Goal: Information Seeking & Learning: Learn about a topic

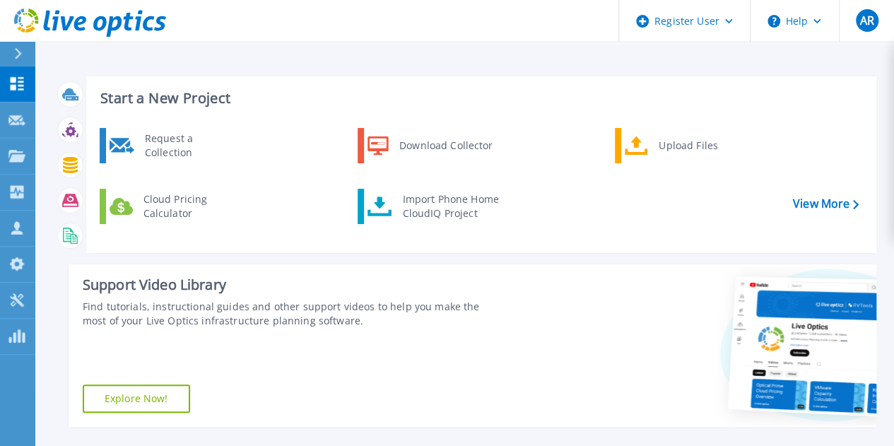
click at [21, 51] on icon at bounding box center [18, 53] width 8 height 11
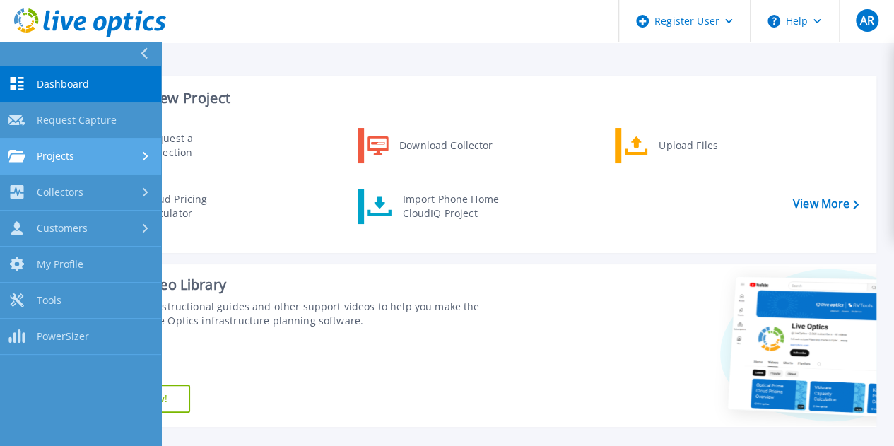
click at [81, 151] on div "Projects" at bounding box center [80, 156] width 144 height 13
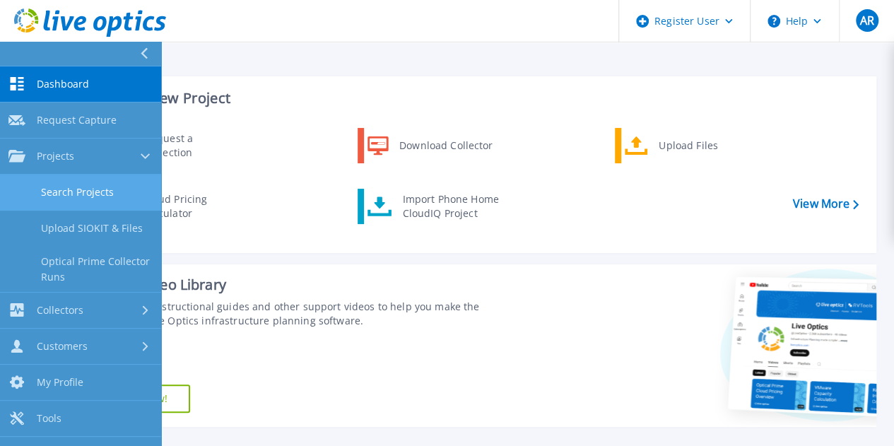
click at [69, 188] on link "Search Projects" at bounding box center [80, 193] width 161 height 36
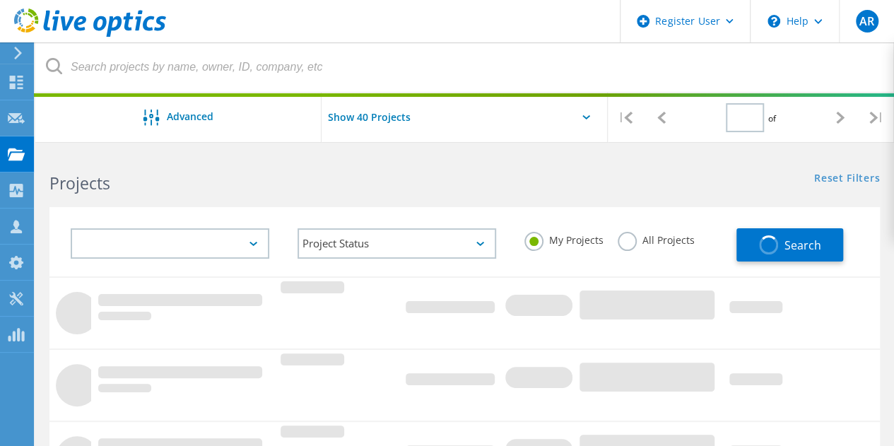
type input "1"
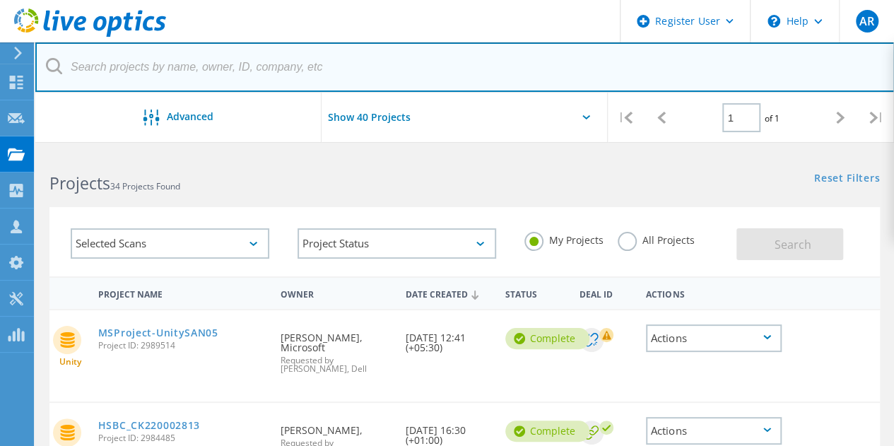
click at [151, 61] on input "text" at bounding box center [464, 66] width 859 height 49
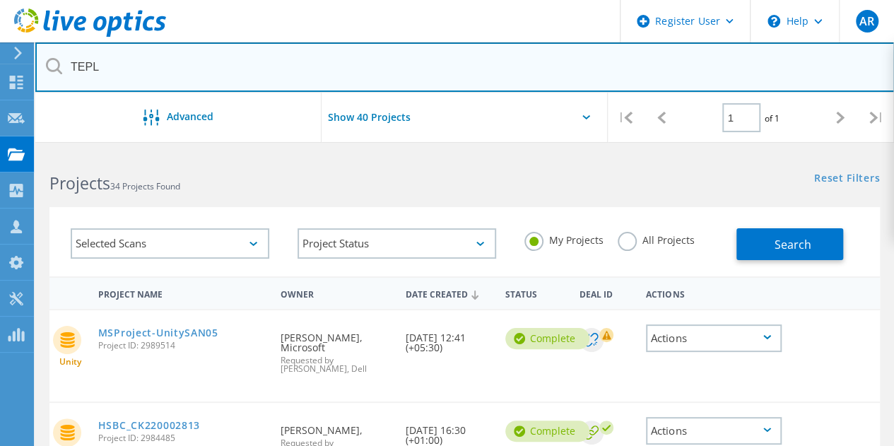
type input "TEPL"
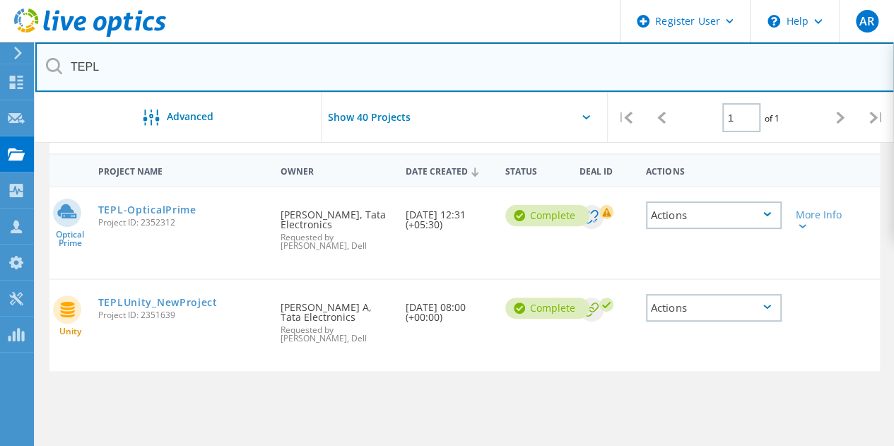
scroll to position [127, 0]
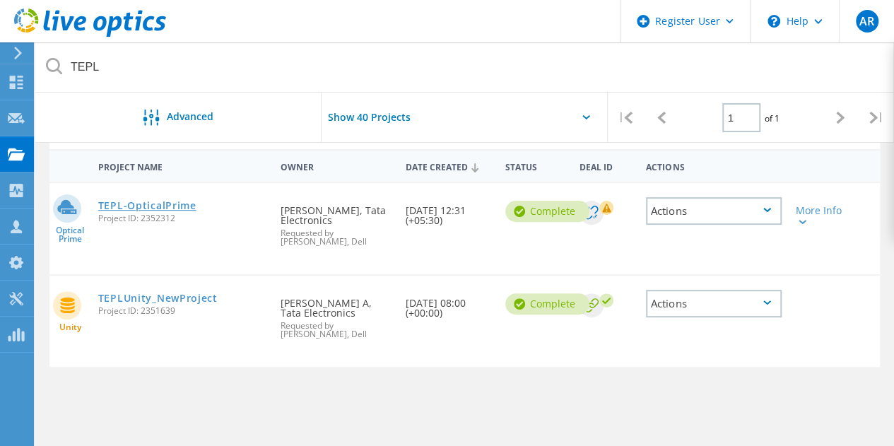
click at [156, 208] on link "TEPL-OpticalPrime" at bounding box center [147, 206] width 98 height 10
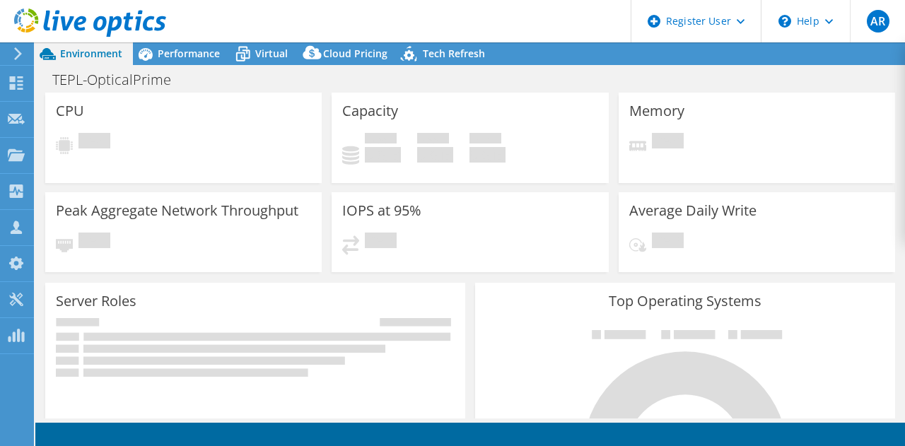
select select "[GEOGRAPHIC_DATA]"
select select "USD"
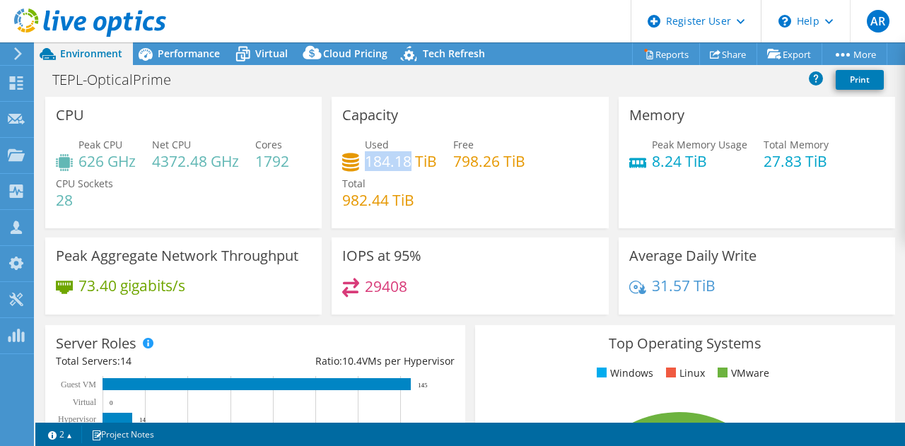
drag, startPoint x: 365, startPoint y: 161, endPoint x: 409, endPoint y: 160, distance: 43.8
click at [409, 160] on h4 "184.18 TiB" at bounding box center [401, 161] width 72 height 16
copy h4 "184.18"
click at [441, 282] on div "29408" at bounding box center [469, 293] width 255 height 30
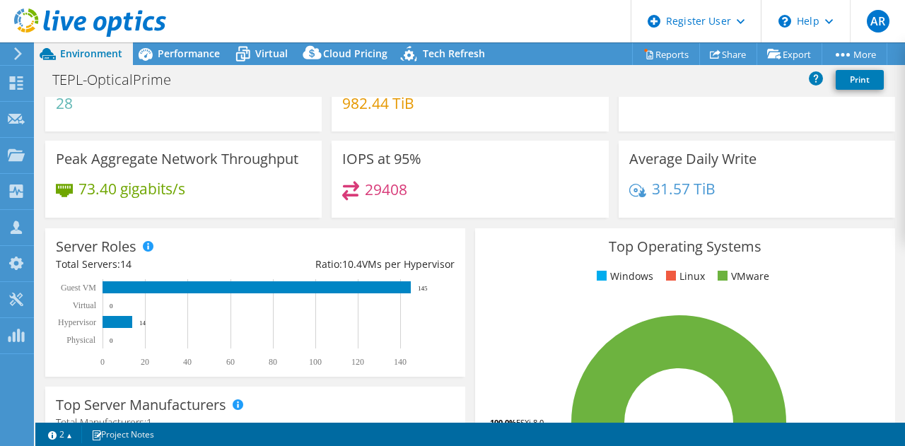
scroll to position [93, 0]
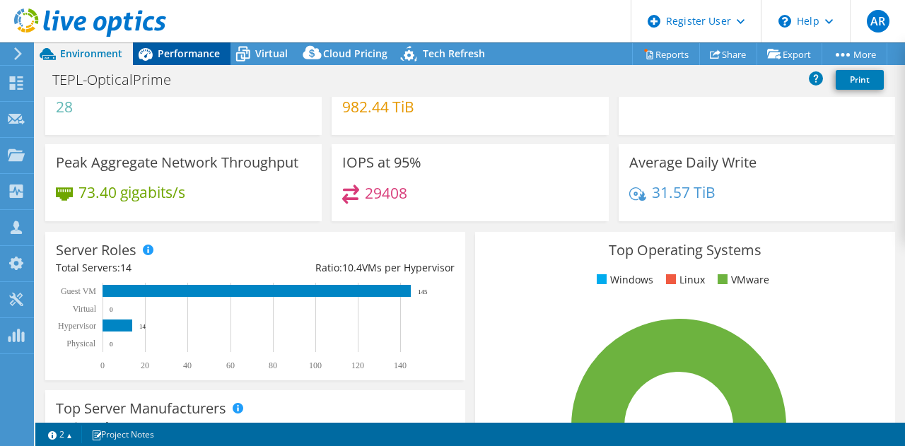
click at [199, 55] on span "Performance" at bounding box center [189, 53] width 62 height 13
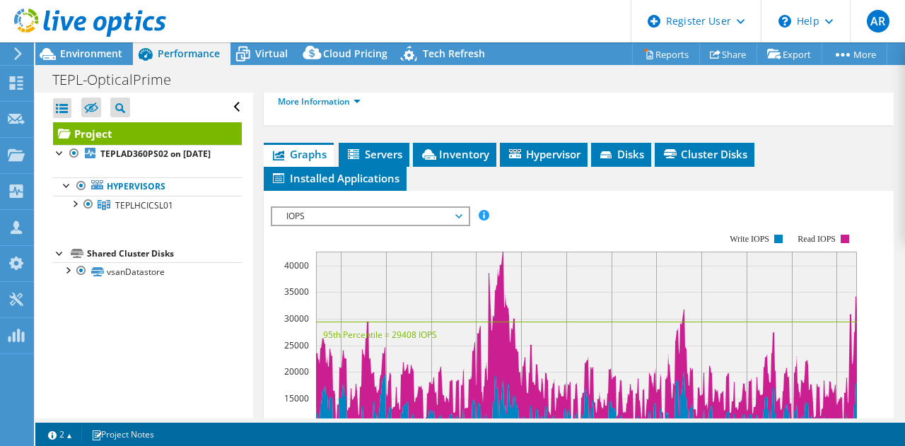
scroll to position [324, 0]
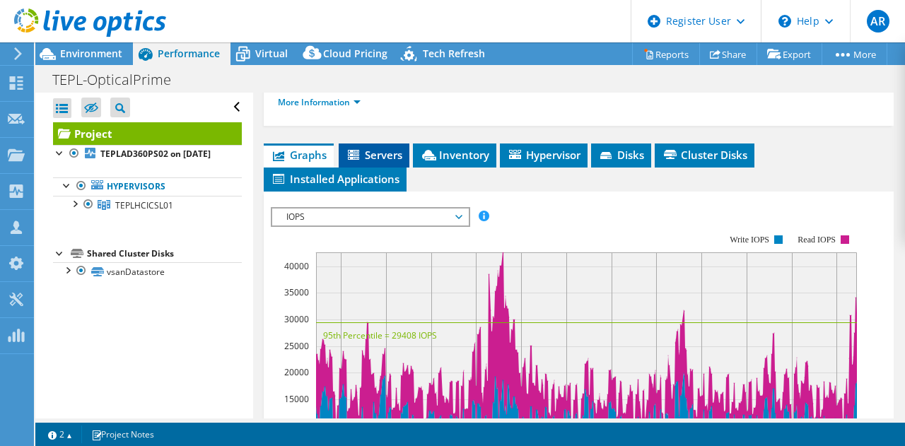
click at [392, 162] on span "Servers" at bounding box center [374, 155] width 57 height 14
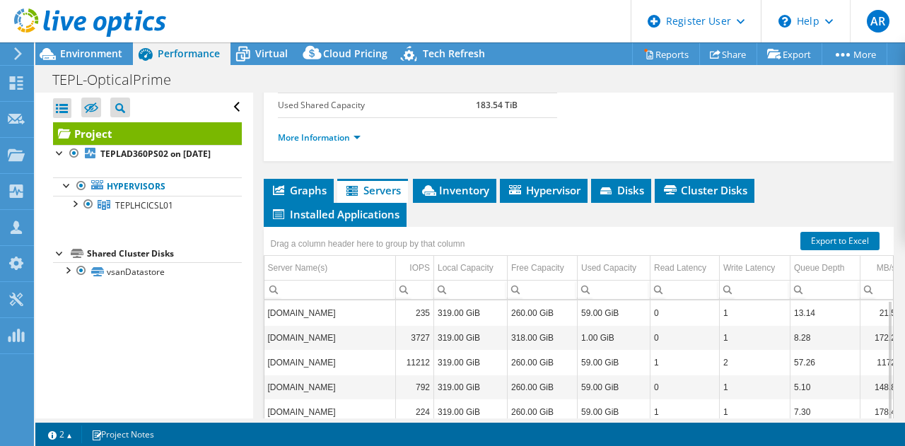
scroll to position [290, 0]
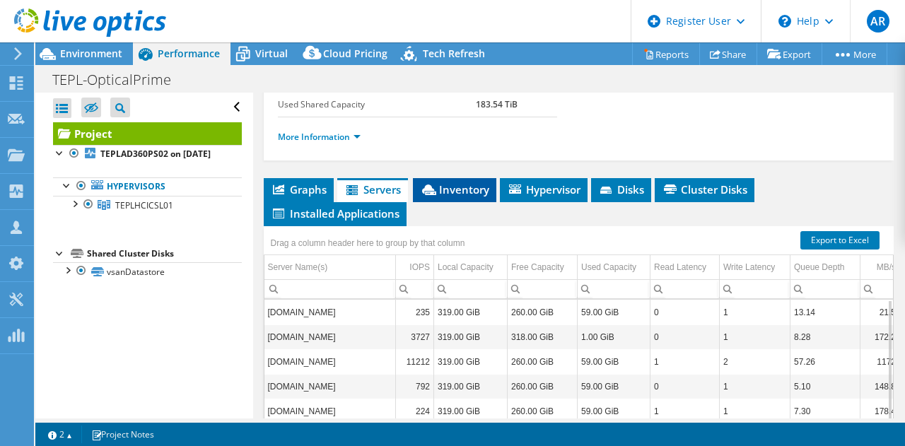
click at [454, 196] on span "Inventory" at bounding box center [454, 189] width 69 height 14
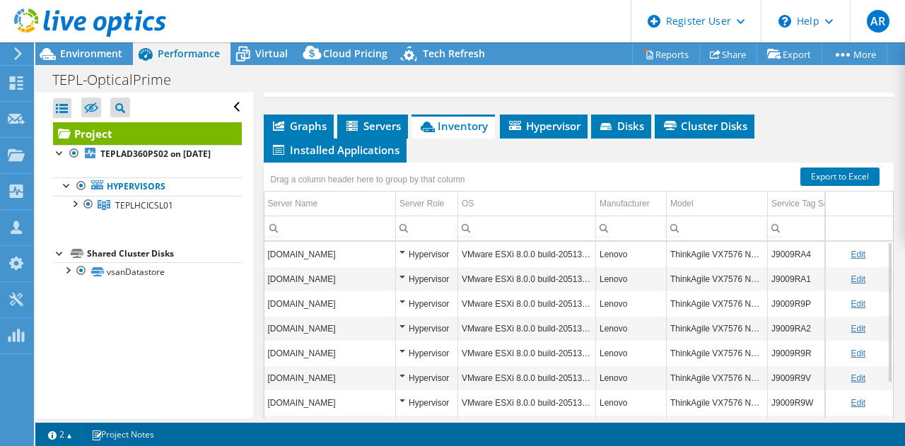
scroll to position [355, 0]
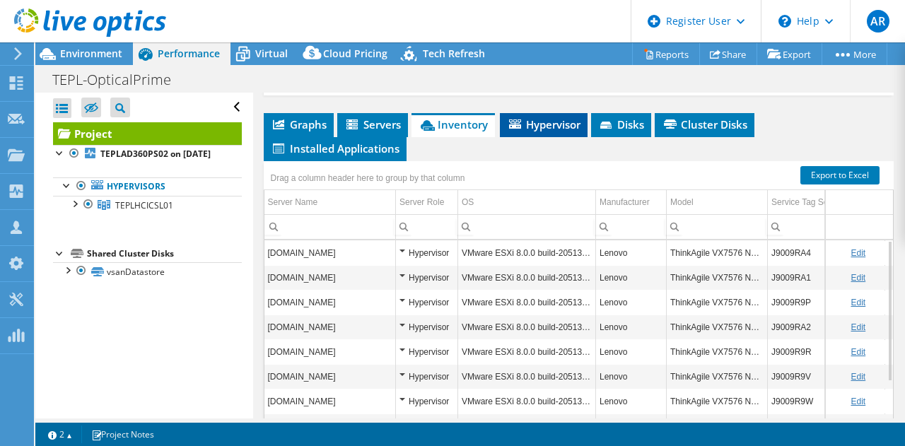
click at [562, 137] on li "Hypervisor" at bounding box center [544, 125] width 88 height 24
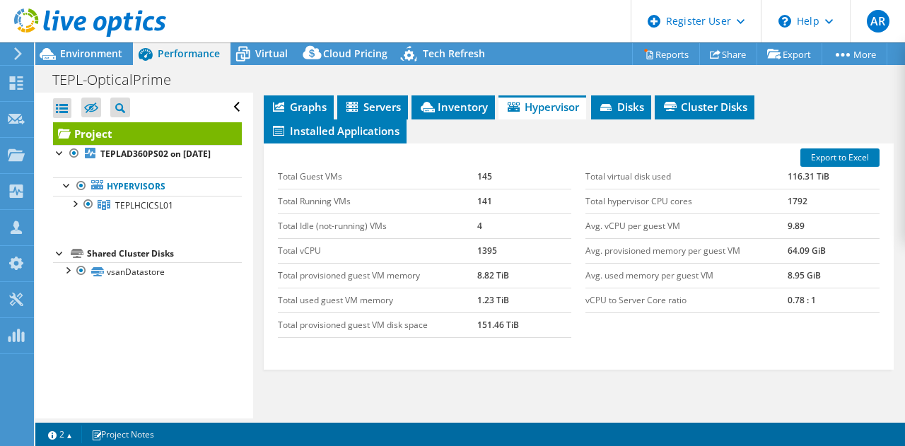
scroll to position [372, 0]
click at [611, 112] on icon at bounding box center [605, 108] width 11 height 7
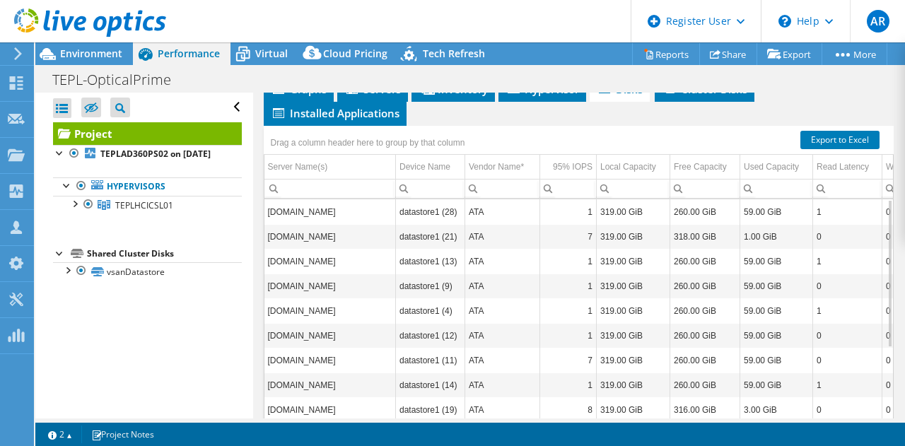
scroll to position [1, 0]
click at [677, 96] on span "Cluster Disks" at bounding box center [705, 89] width 86 height 14
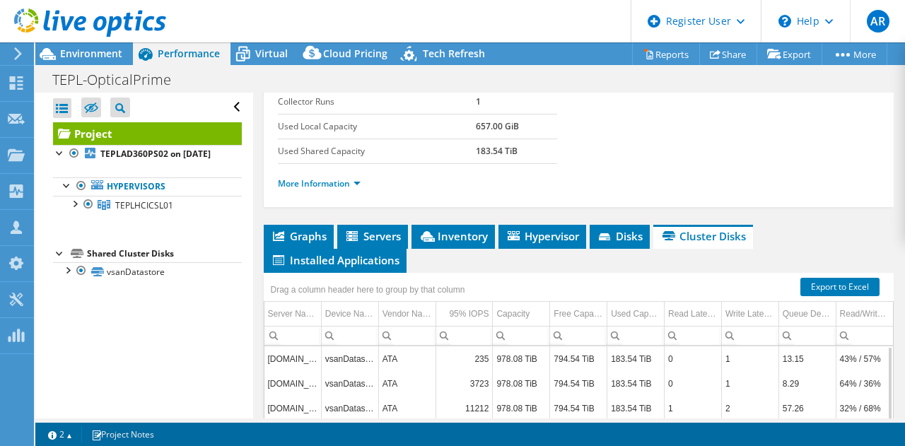
scroll to position [245, 0]
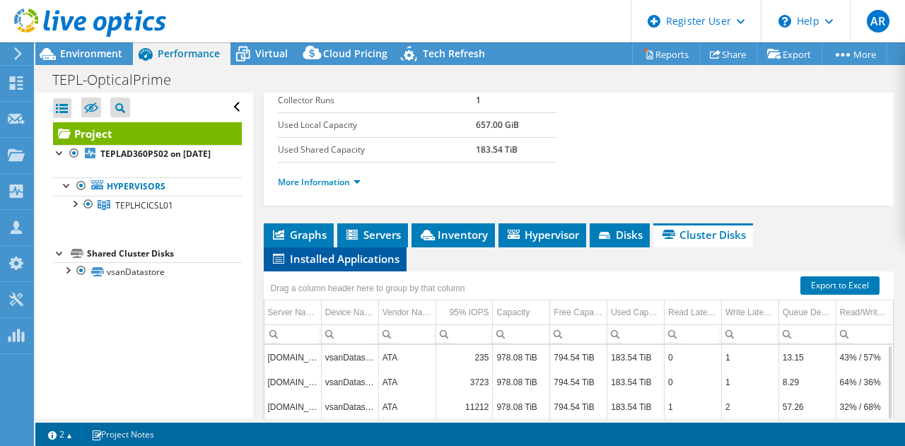
click at [346, 266] on span "Installed Applications" at bounding box center [335, 259] width 129 height 14
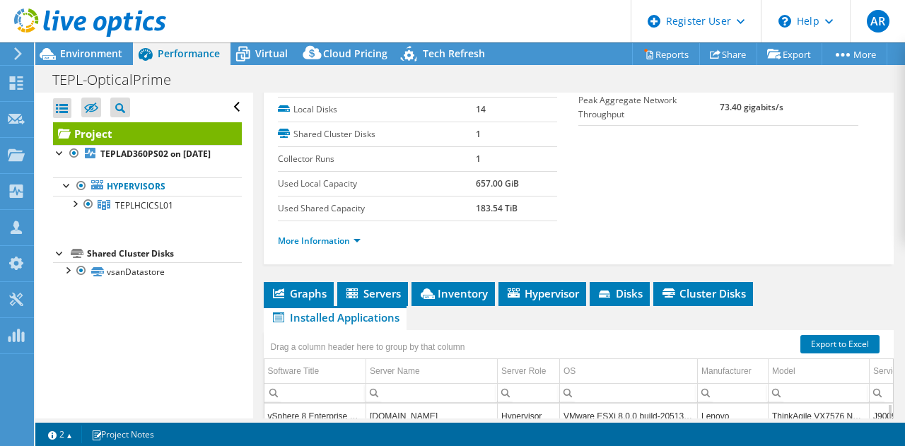
scroll to position [194, 0]
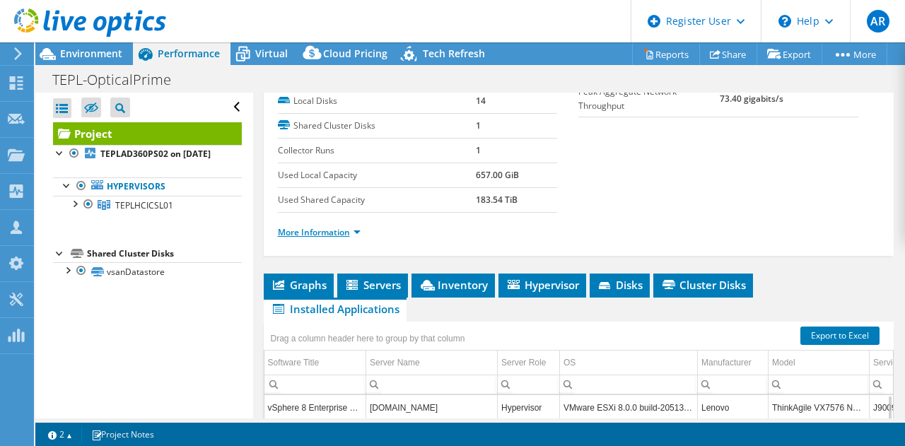
click at [342, 238] on link "More Information" at bounding box center [319, 232] width 83 height 12
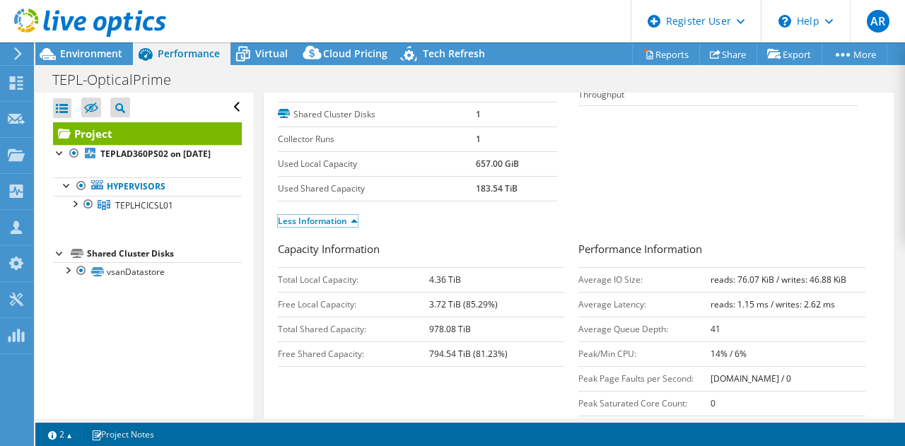
scroll to position [199, 0]
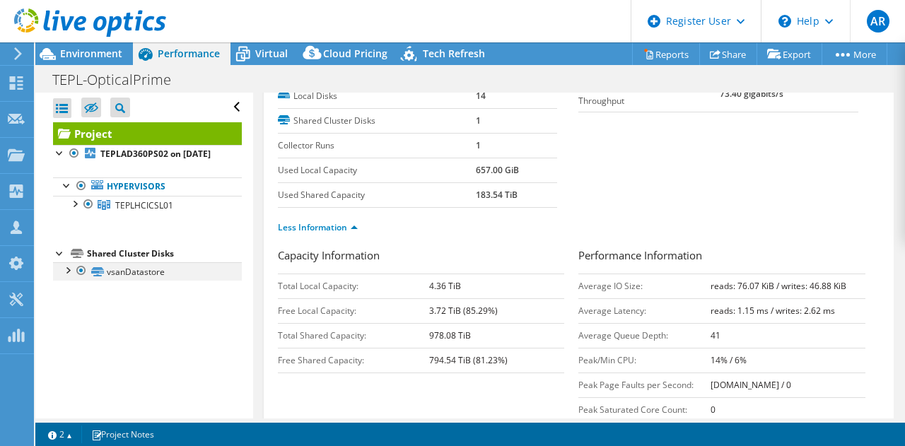
click at [65, 276] on div at bounding box center [67, 269] width 14 height 14
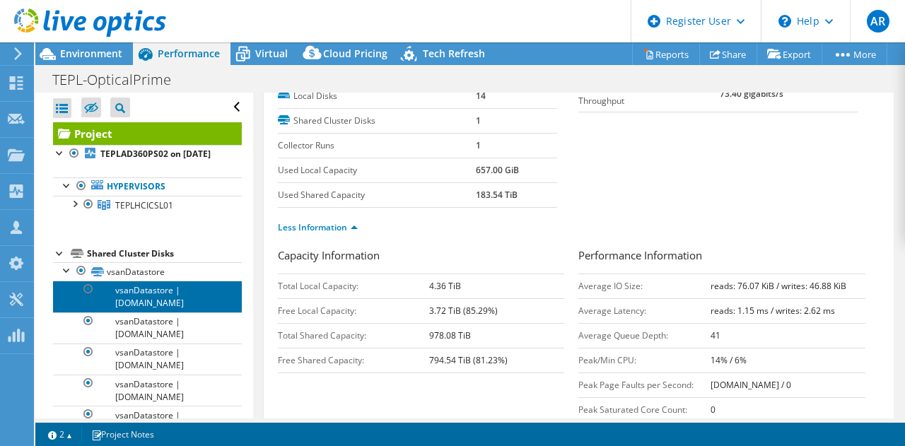
click at [135, 303] on link "vsanDatastore | [DOMAIN_NAME]" at bounding box center [147, 296] width 189 height 31
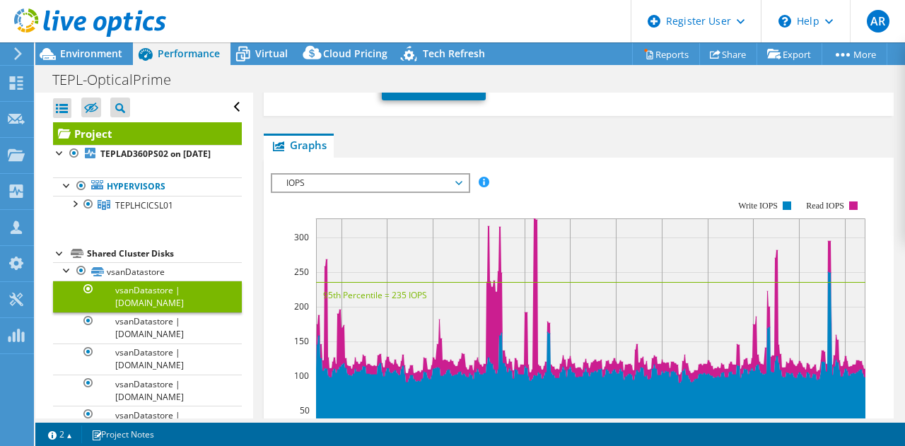
scroll to position [0, 0]
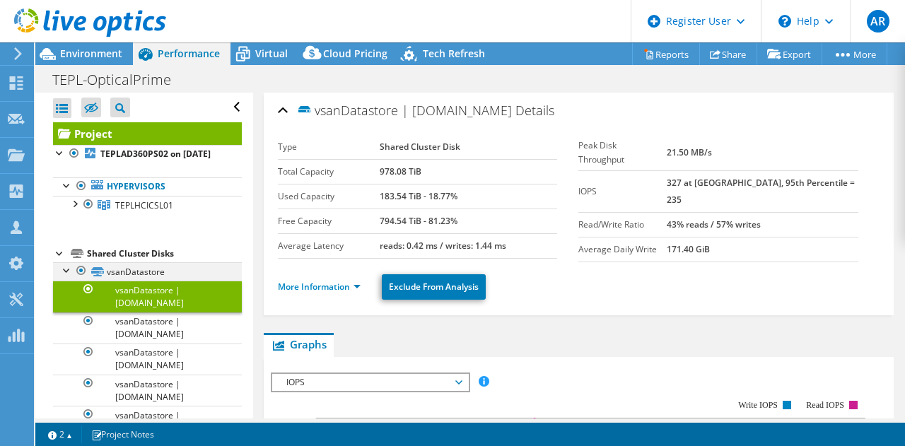
click at [65, 276] on div at bounding box center [67, 269] width 14 height 14
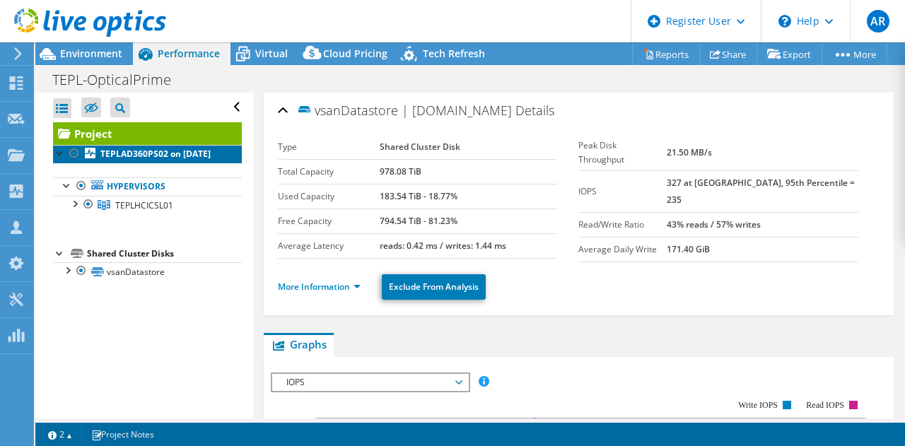
click at [109, 160] on b "TEPLAD360PS02 on [DATE]" at bounding box center [155, 154] width 110 height 12
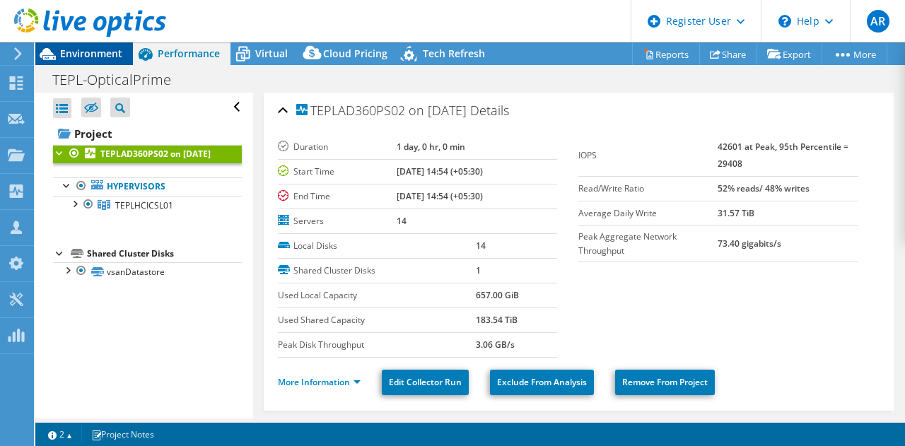
click at [100, 49] on span "Environment" at bounding box center [91, 53] width 62 height 13
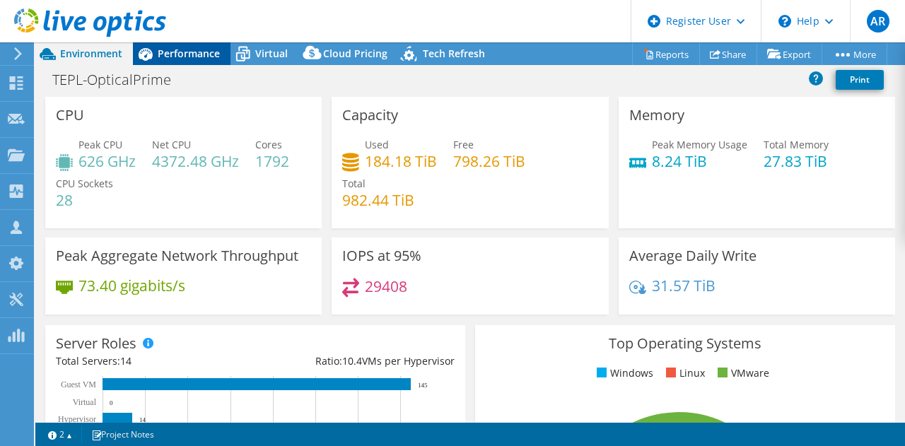
click at [175, 49] on span "Performance" at bounding box center [189, 53] width 62 height 13
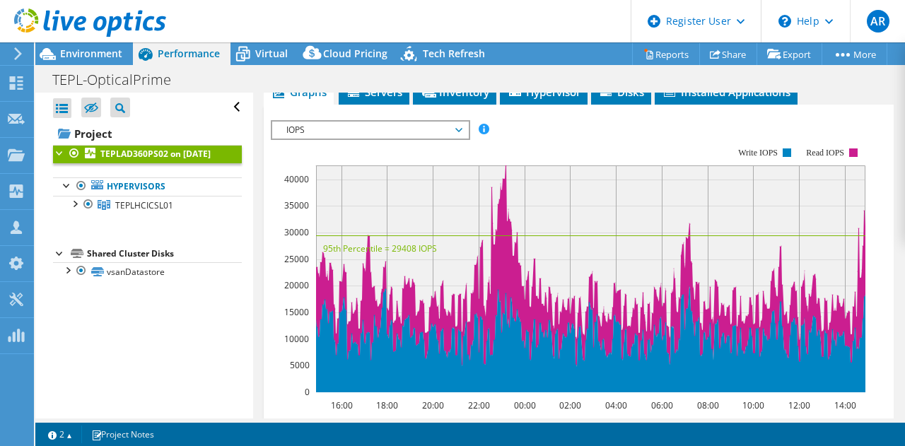
scroll to position [250, 0]
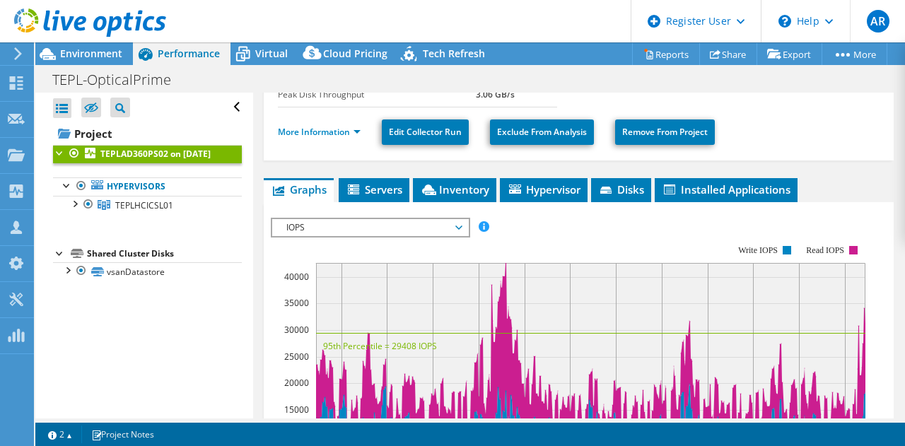
click at [325, 224] on span "IOPS" at bounding box center [370, 227] width 182 height 17
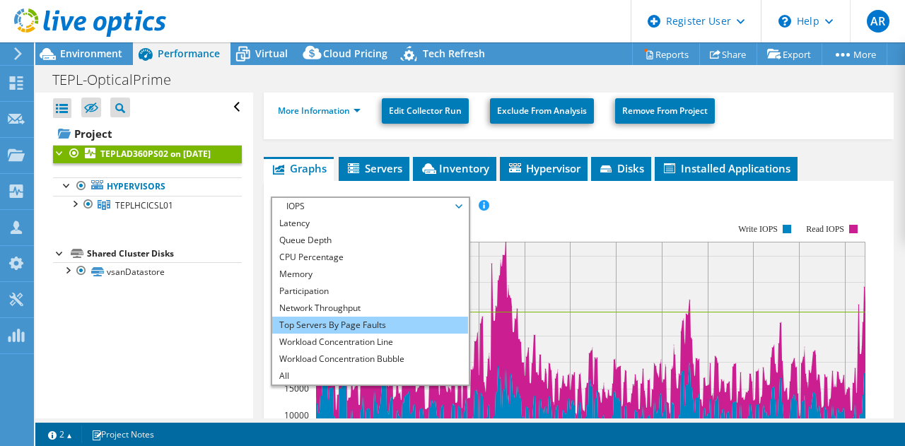
scroll to position [272, 0]
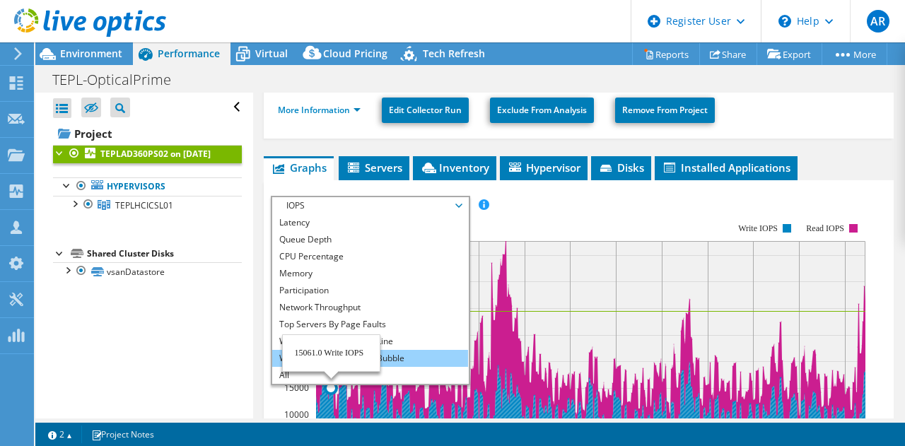
click at [386, 357] on li "Workload Concentration Bubble" at bounding box center [370, 358] width 196 height 17
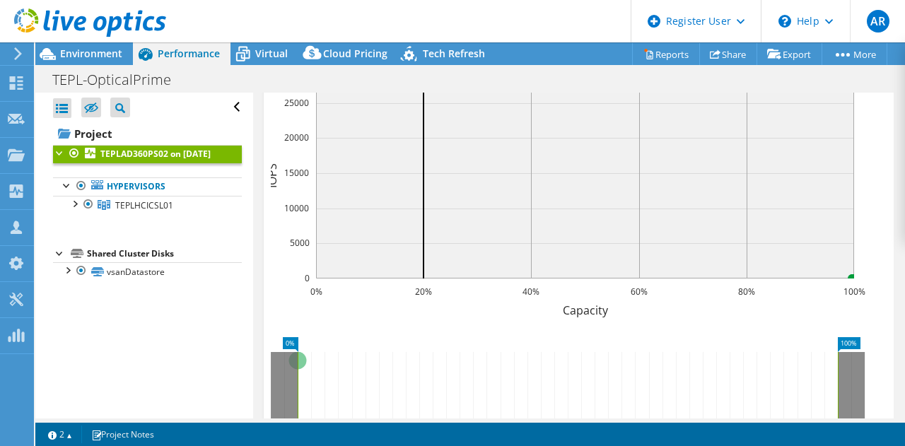
scroll to position [341, 0]
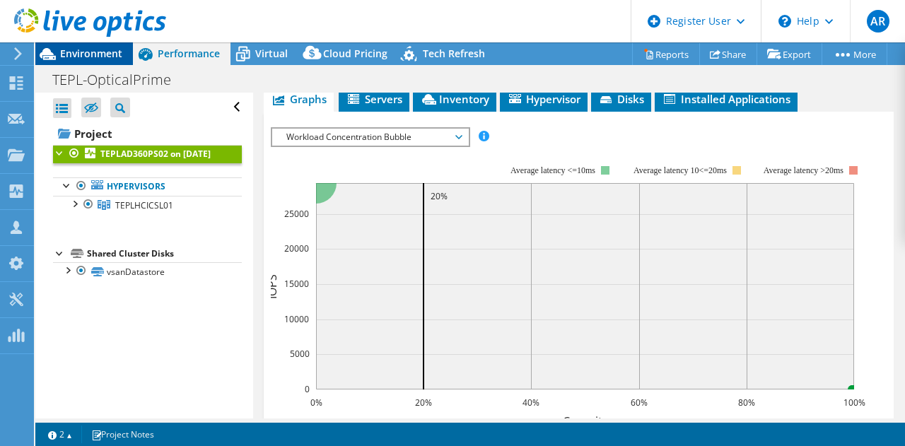
click at [76, 49] on span "Environment" at bounding box center [91, 53] width 62 height 13
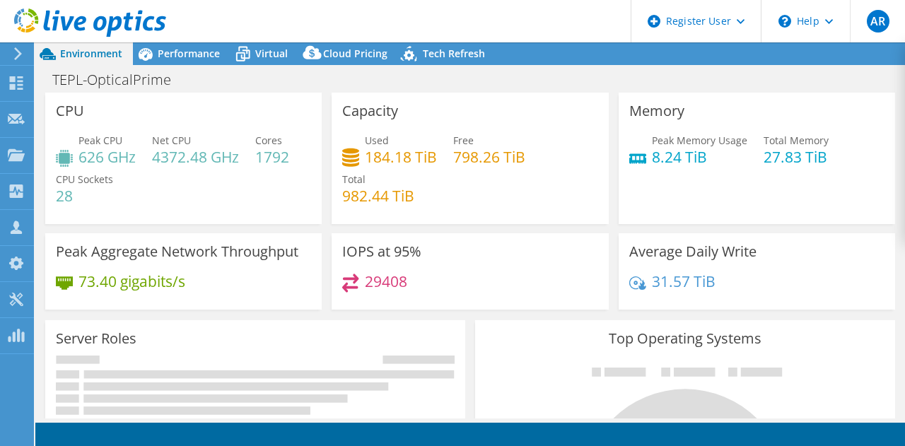
select select "USD"
select select "[GEOGRAPHIC_DATA]"
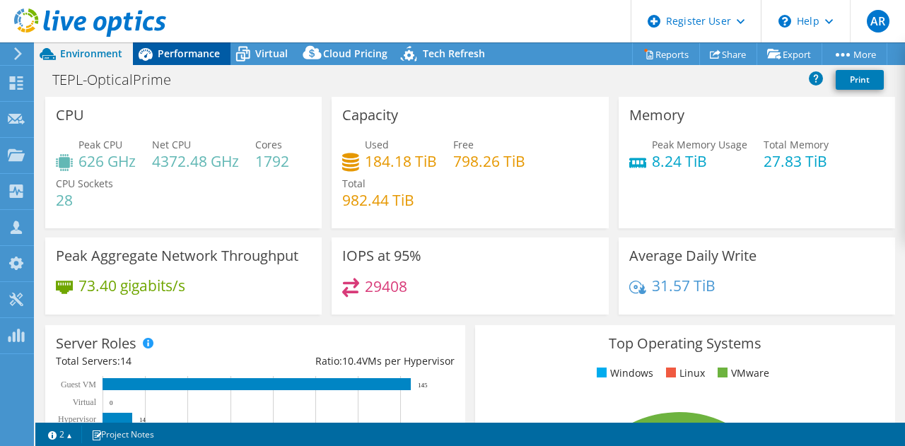
click at [189, 55] on span "Performance" at bounding box center [189, 53] width 62 height 13
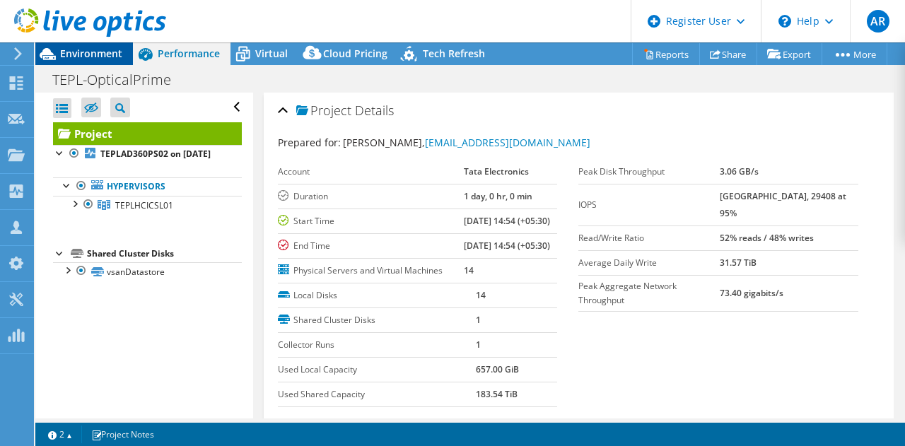
click at [80, 54] on span "Environment" at bounding box center [91, 53] width 62 height 13
